Goal: Find specific page/section: Find specific page/section

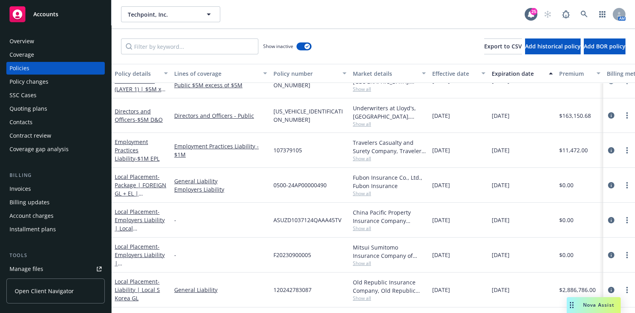
scroll to position [823, 0]
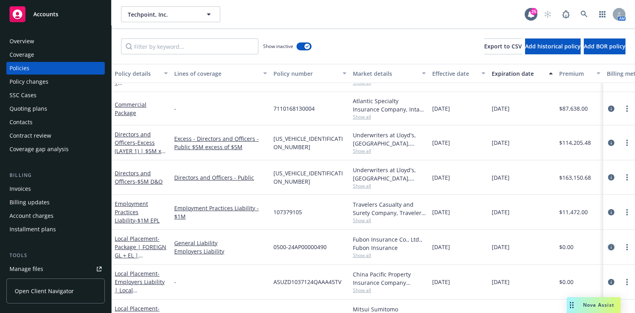
click at [608, 244] on icon "circleInformation" at bounding box center [611, 247] width 6 height 6
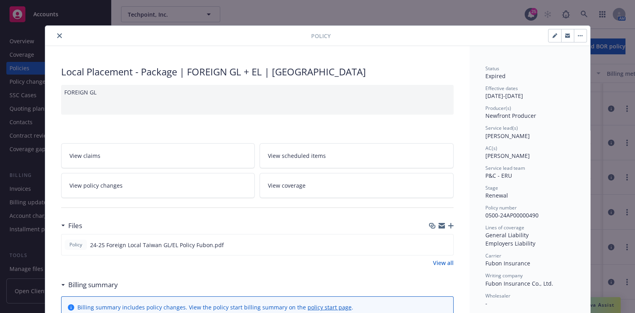
click at [55, 33] on button "close" at bounding box center [60, 36] width 10 height 10
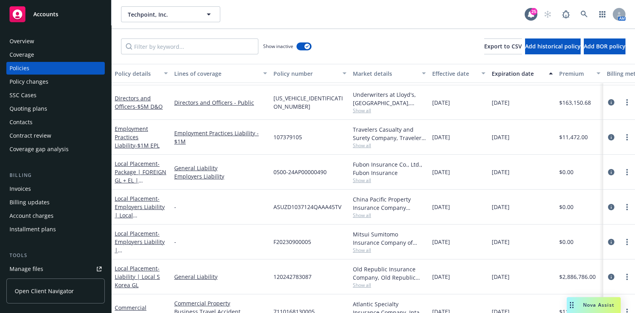
scroll to position [920, 0]
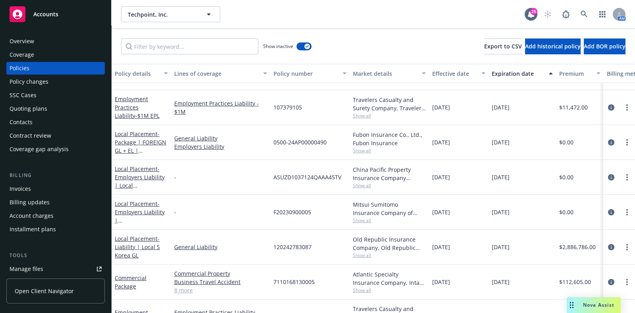
click at [298, 41] on div "Show inactive" at bounding box center [287, 46] width 48 height 16
click at [302, 43] on button "button" at bounding box center [303, 46] width 15 height 8
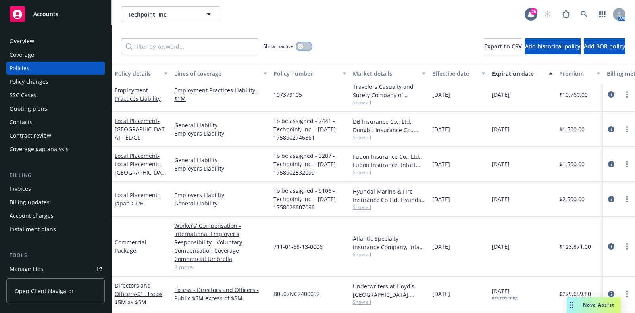
scroll to position [46, 0]
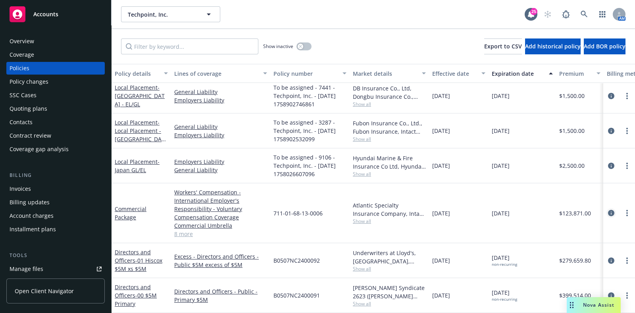
click at [608, 210] on icon "circleInformation" at bounding box center [611, 213] width 6 height 6
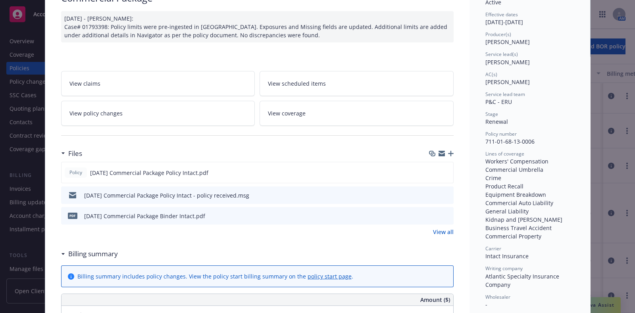
scroll to position [74, 0]
click at [228, 147] on div "Files" at bounding box center [257, 153] width 393 height 17
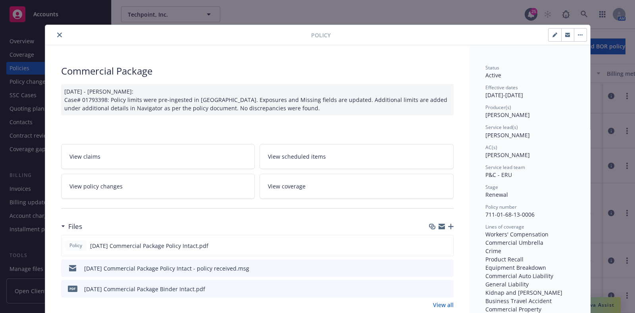
scroll to position [0, 0]
click at [57, 36] on icon "close" at bounding box center [59, 35] width 5 height 5
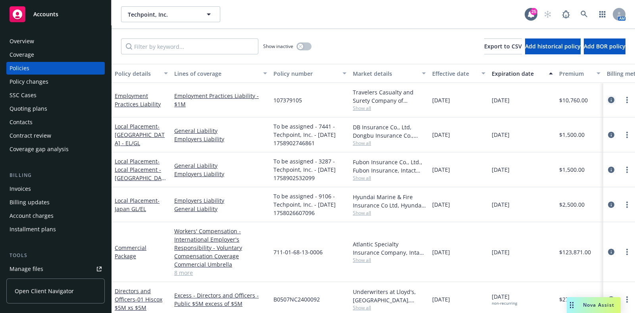
click at [608, 100] on icon "circleInformation" at bounding box center [611, 100] width 6 height 6
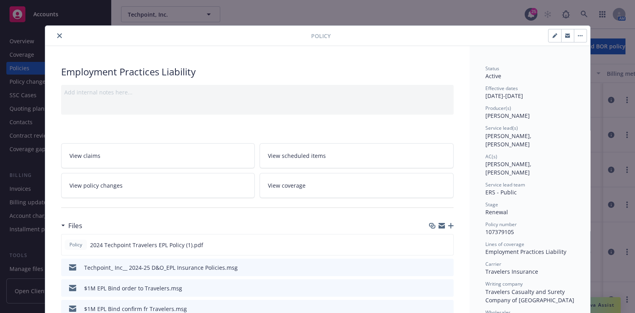
click at [55, 33] on button "close" at bounding box center [60, 36] width 10 height 10
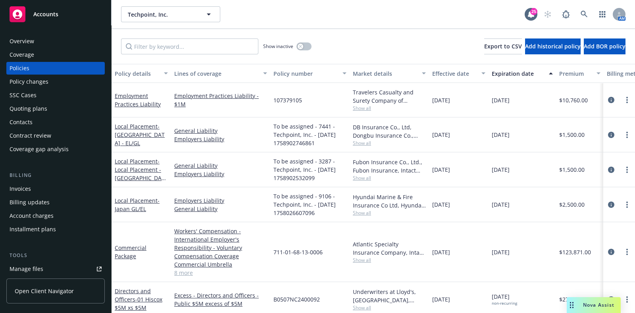
click at [41, 108] on div "Quoting plans" at bounding box center [29, 108] width 38 height 13
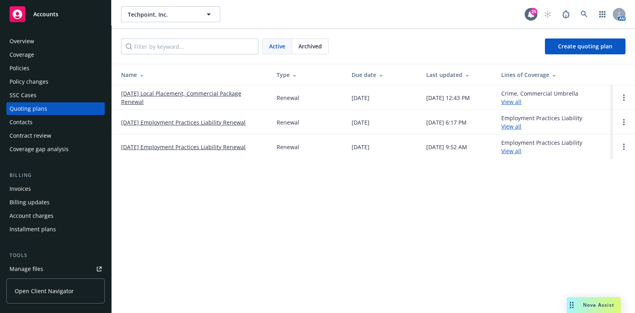
click at [173, 123] on link "[DATE] Employment Practices Liability Renewal" at bounding box center [183, 122] width 125 height 8
